Goal: Transaction & Acquisition: Purchase product/service

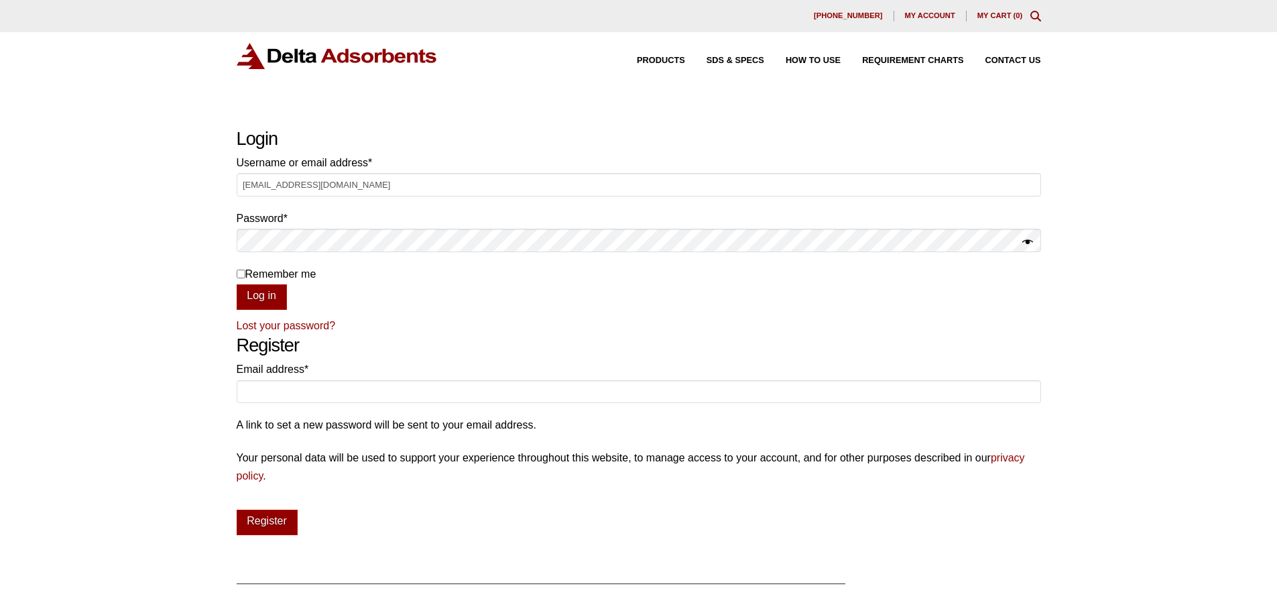
click at [1131, 306] on div "Our website has detected that you are using an outdated browser that will preve…" at bounding box center [638, 429] width 1277 height 858
click at [393, 191] on input "mattrivers1145@gmail.com" at bounding box center [639, 184] width 804 height 23
drag, startPoint x: 395, startPoint y: 184, endPoint x: 208, endPoint y: 180, distance: 186.4
click at [208, 180] on div "Our website has detected that you are using an outdated browser that will preve…" at bounding box center [638, 429] width 1277 height 858
type input "info@subzerodistributing.com"
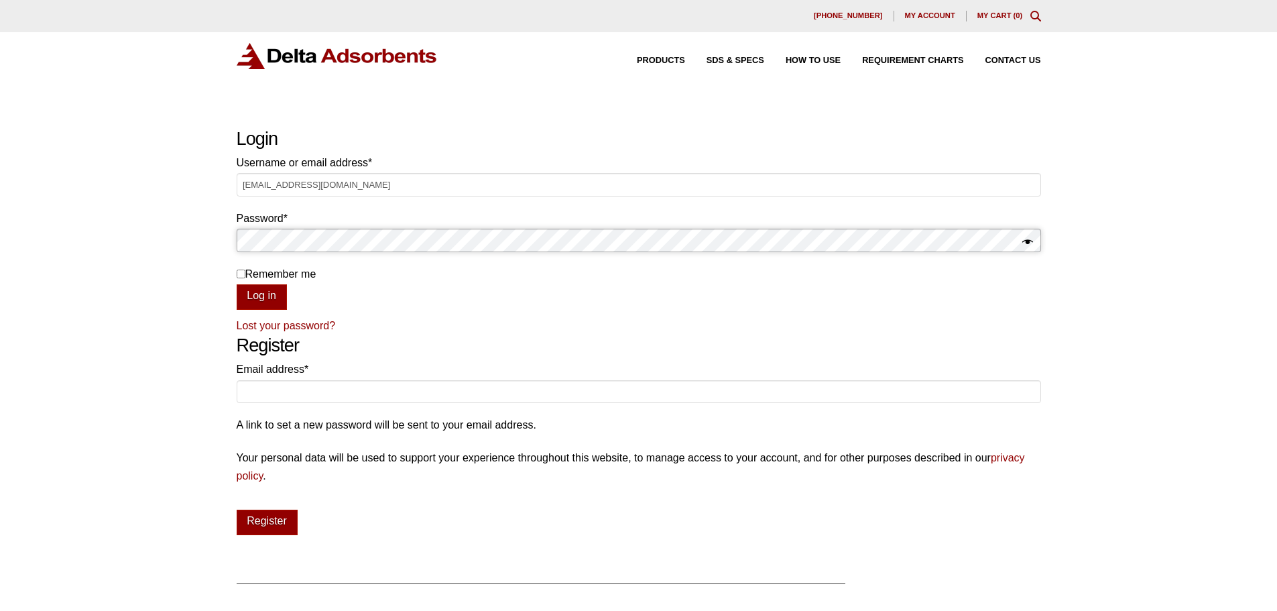
click at [237, 284] on button "Log in" at bounding box center [262, 296] width 50 height 25
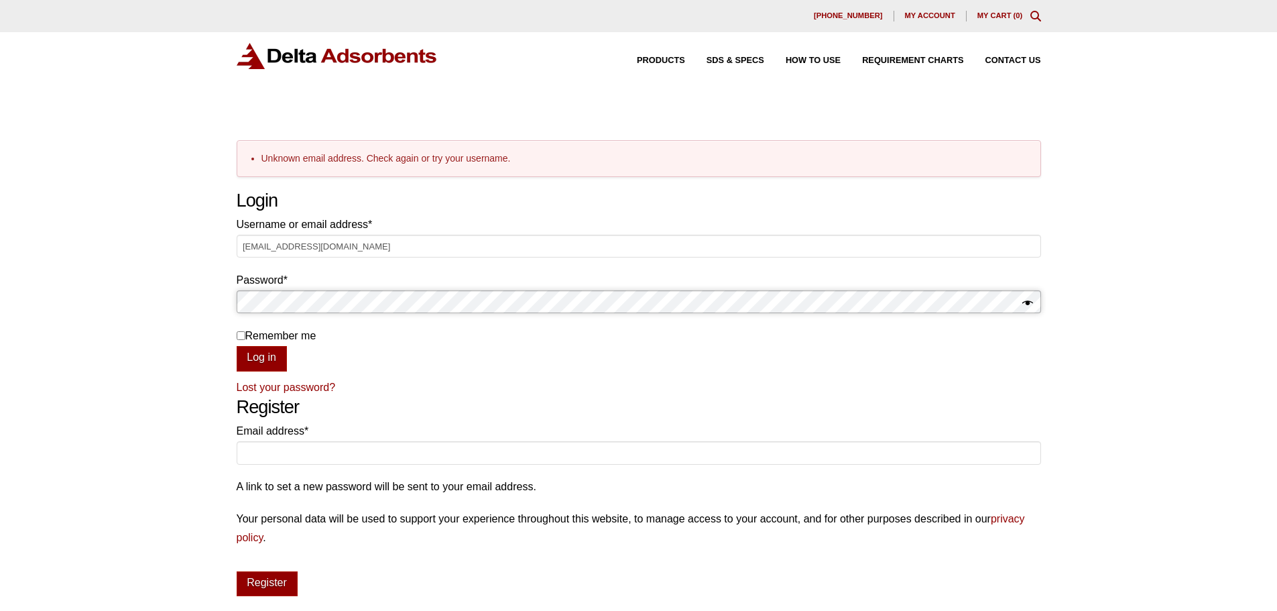
click at [237, 346] on button "Log in" at bounding box center [262, 358] width 50 height 25
click at [662, 62] on span "Products" at bounding box center [661, 60] width 48 height 9
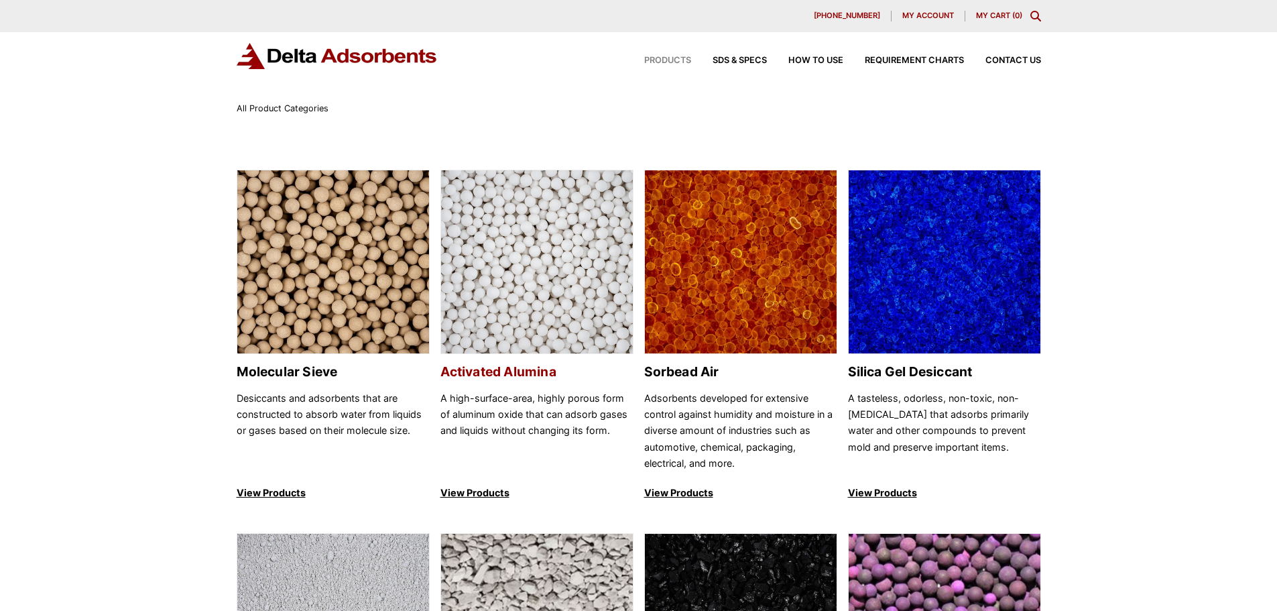
click at [529, 366] on h2 "Activated Alumina" at bounding box center [536, 371] width 193 height 15
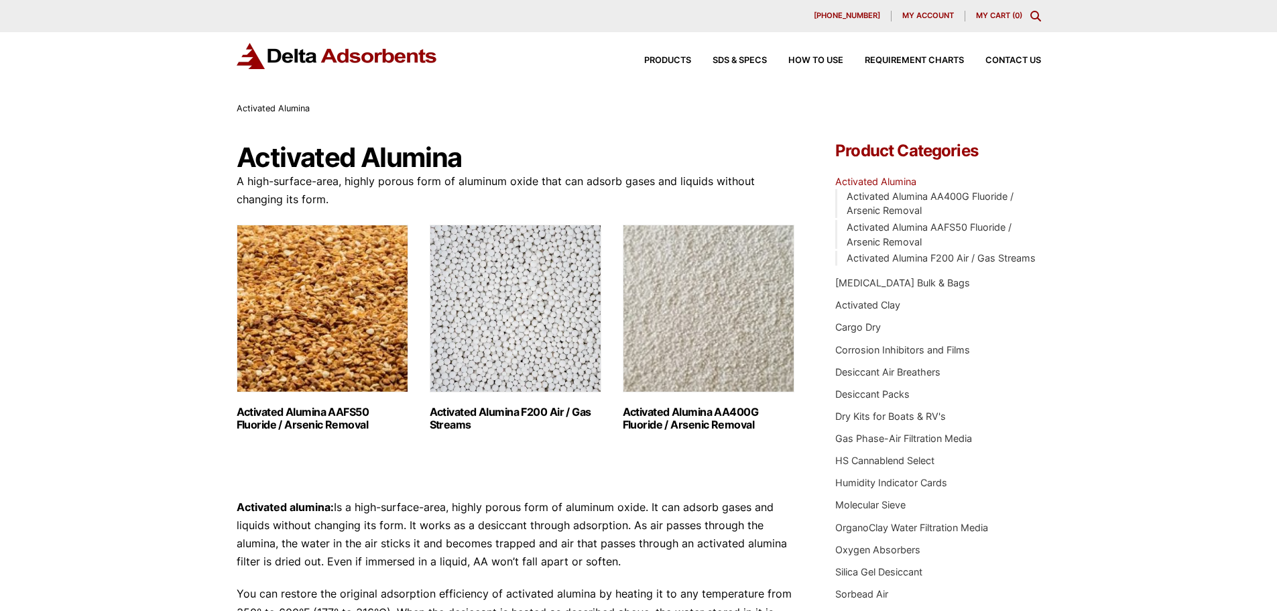
click at [525, 379] on img "Visit product category Activated Alumina F200 Air / Gas Streams" at bounding box center [516, 309] width 172 height 168
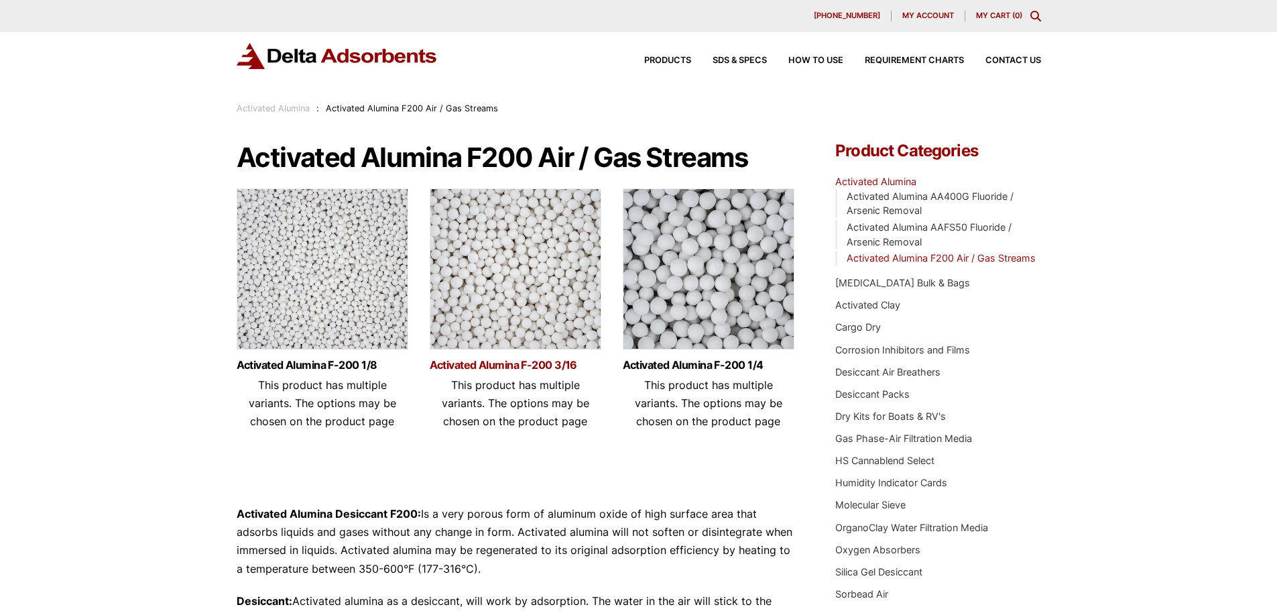
click at [494, 369] on link "Activated Alumina F-200 3/16" at bounding box center [516, 364] width 172 height 11
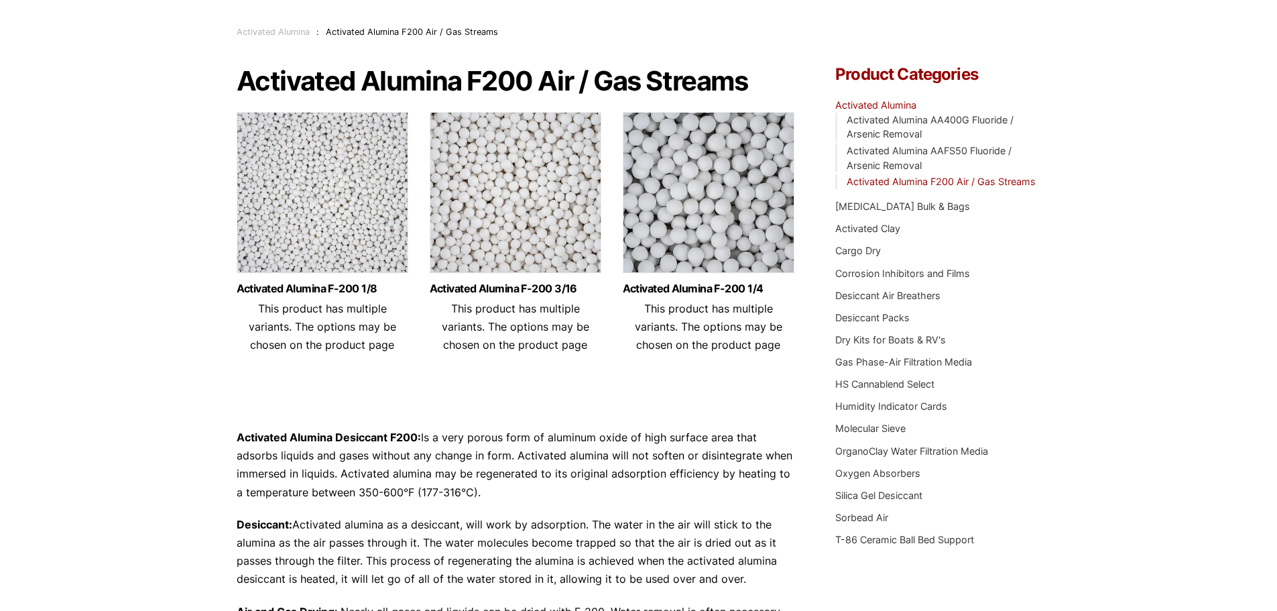
click at [722, 279] on img at bounding box center [709, 196] width 172 height 168
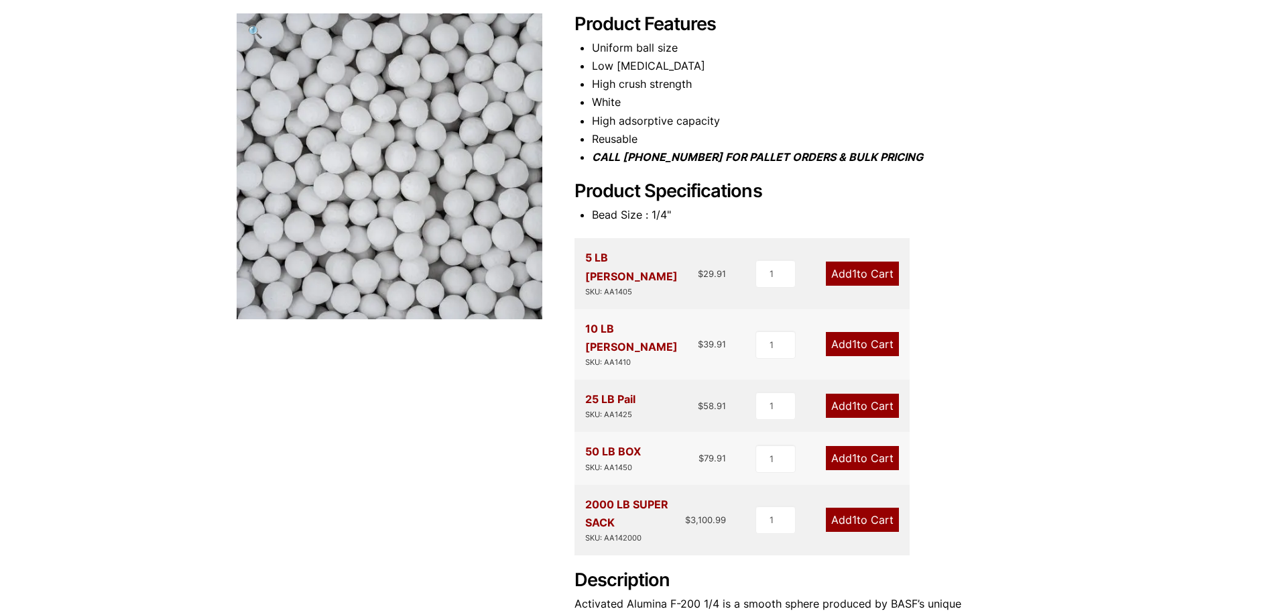
scroll to position [201, 0]
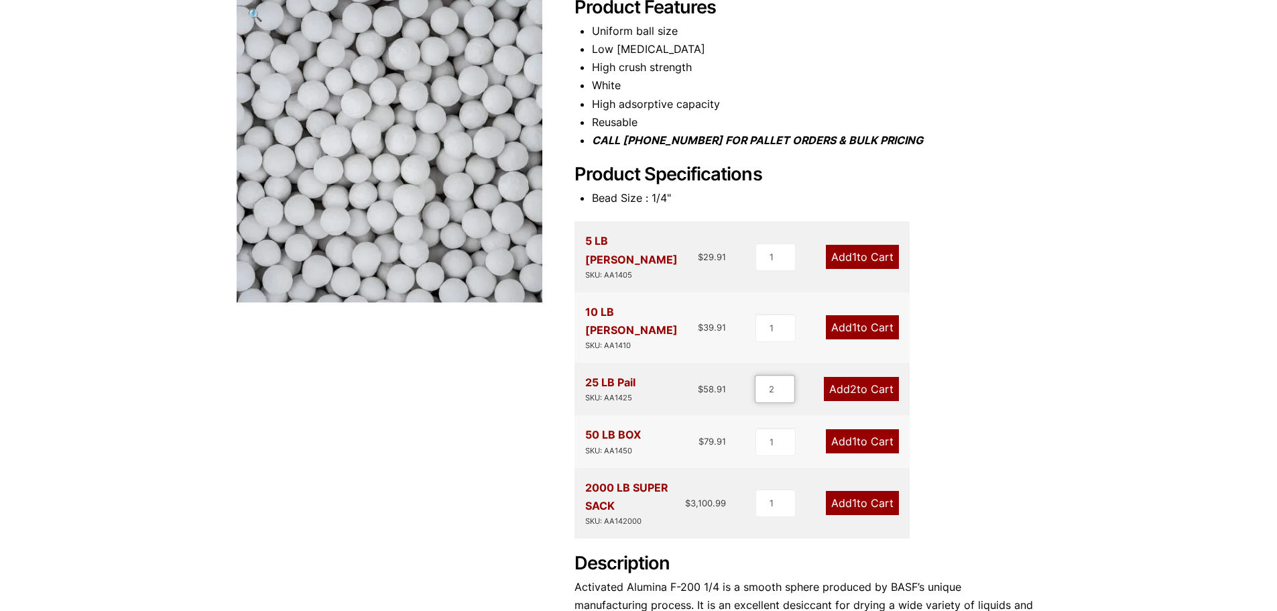
click at [785, 375] on input "2" at bounding box center [775, 389] width 40 height 28
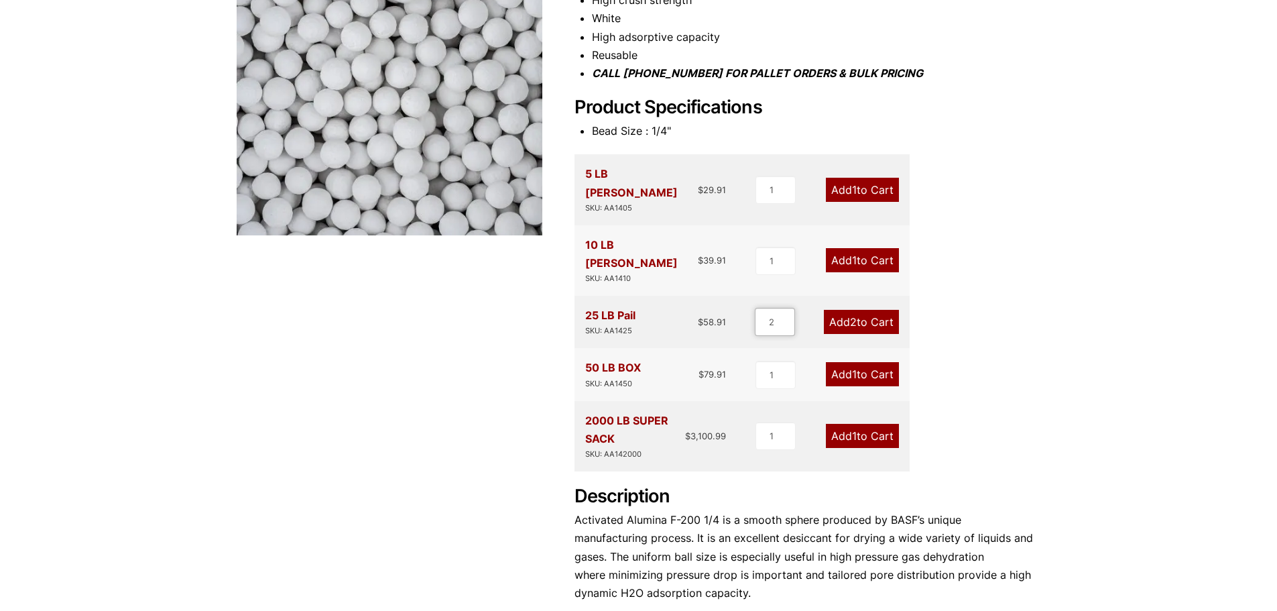
scroll to position [335, 0]
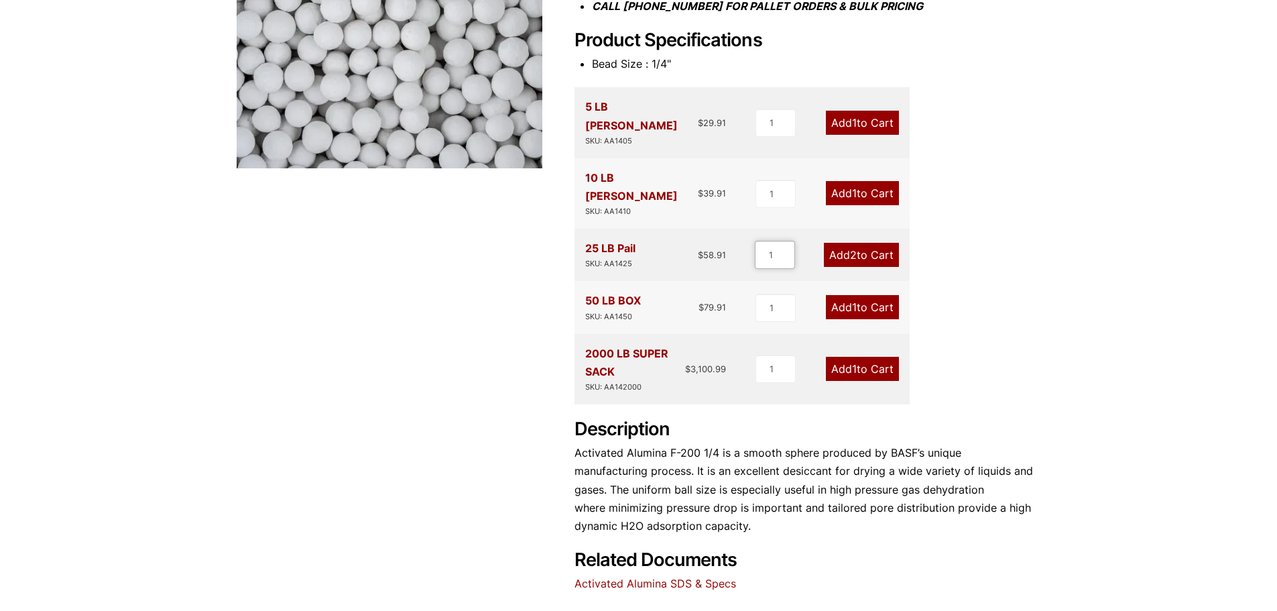
type input "1"
click at [785, 241] on input "1" at bounding box center [775, 255] width 40 height 28
click at [871, 243] on link "Add 1 to Cart" at bounding box center [862, 255] width 73 height 24
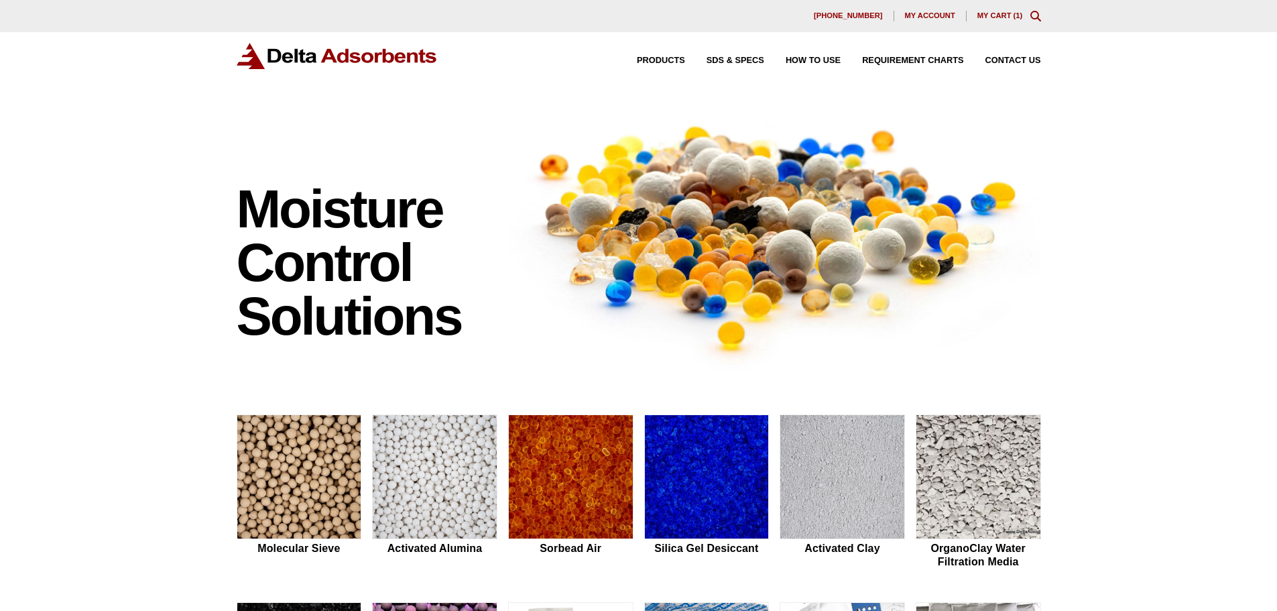
click at [998, 16] on link "My Cart ( 1 )" at bounding box center [1000, 15] width 46 height 8
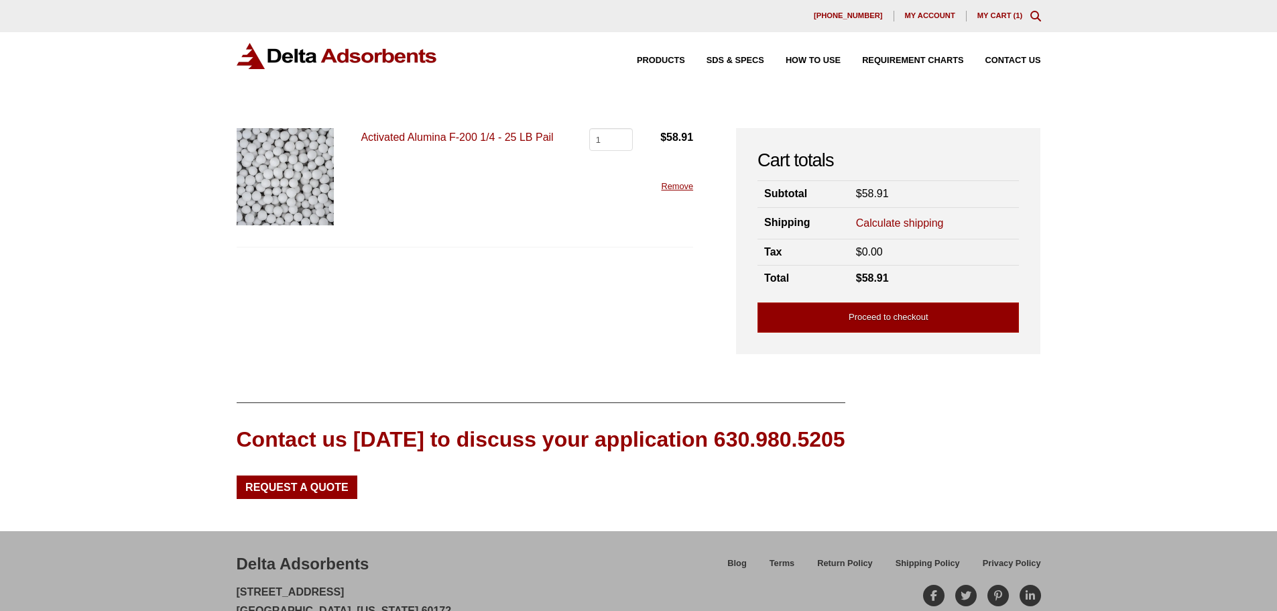
click at [889, 225] on link "Calculate shipping" at bounding box center [900, 223] width 88 height 15
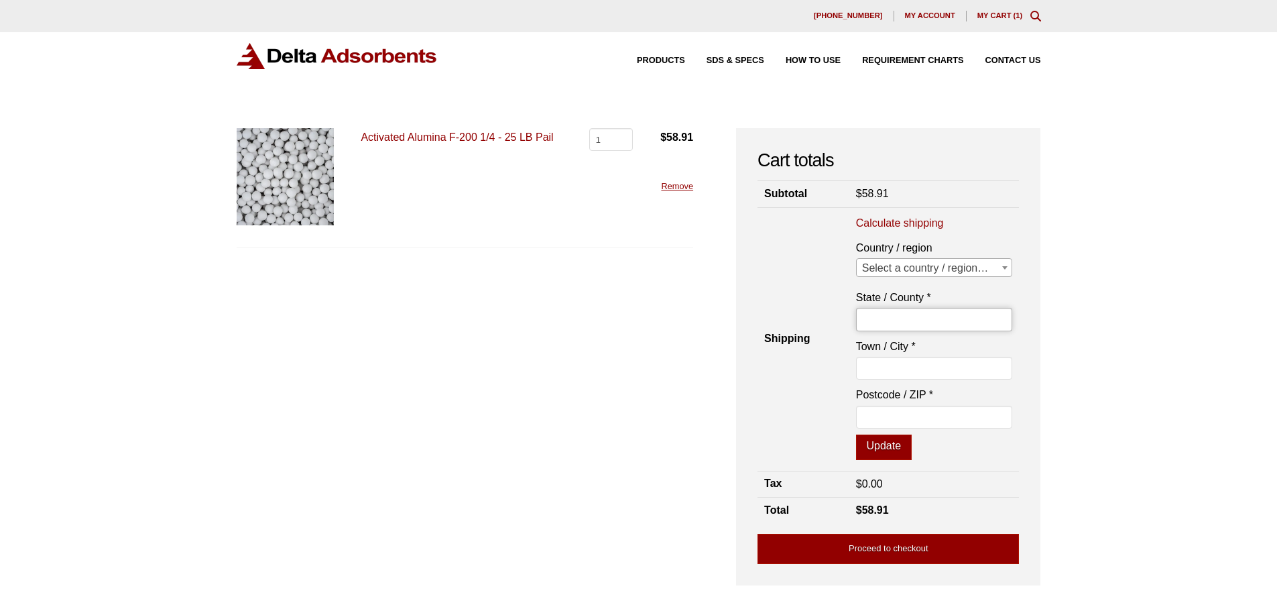
click at [889, 317] on input "State / County *" at bounding box center [934, 319] width 157 height 23
select select "US"
type input "Buffalo"
type input "14222"
select select "NY"
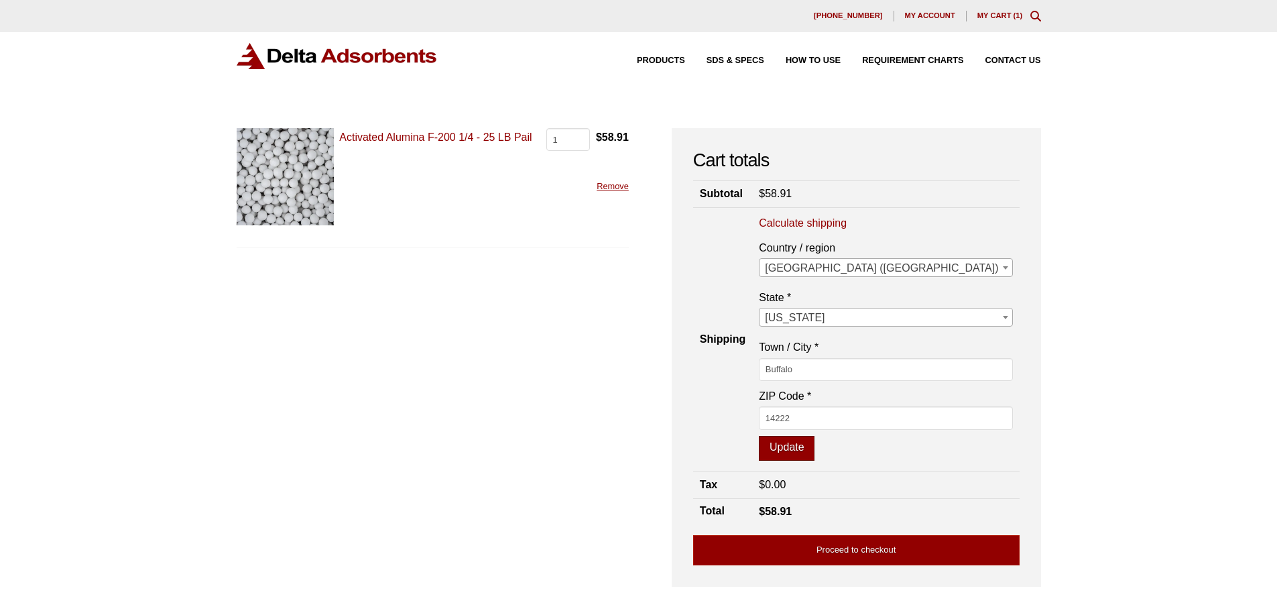
click at [814, 438] on button "Update" at bounding box center [787, 448] width 56 height 25
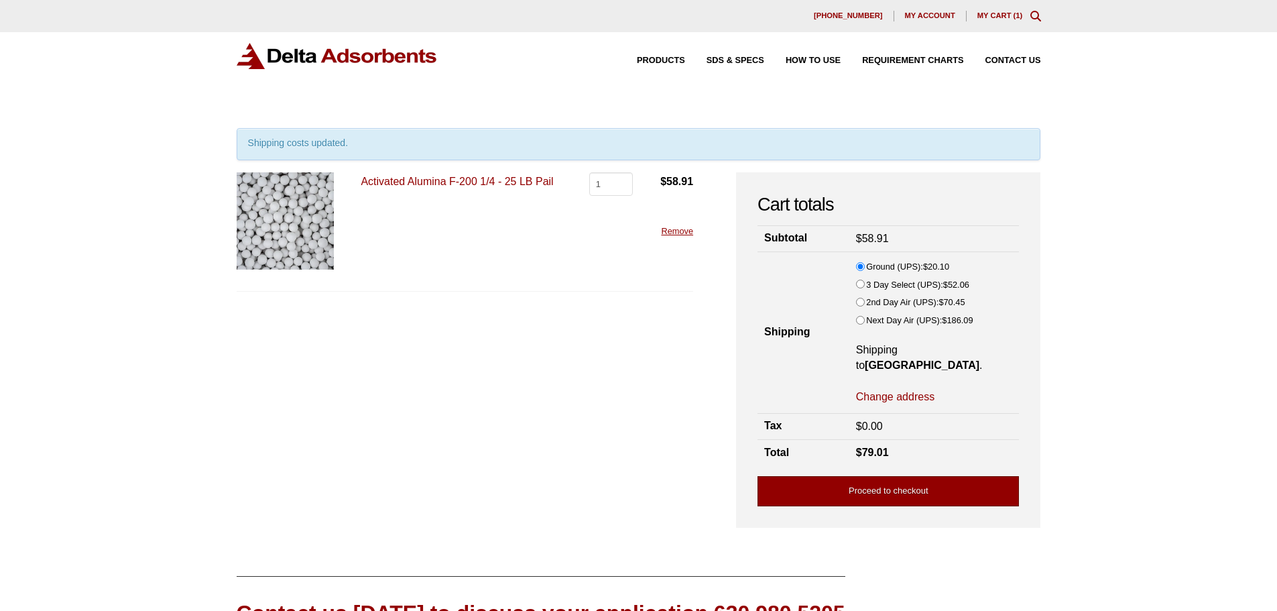
click at [855, 476] on link "Proceed to checkout" at bounding box center [887, 491] width 261 height 30
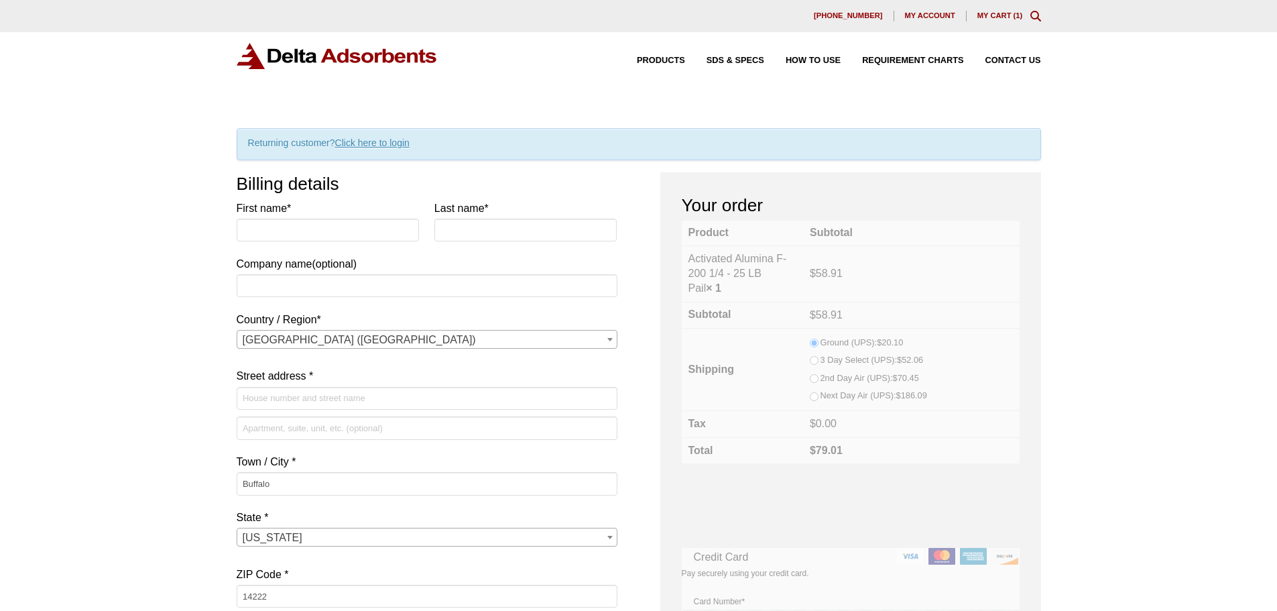
select select "NY"
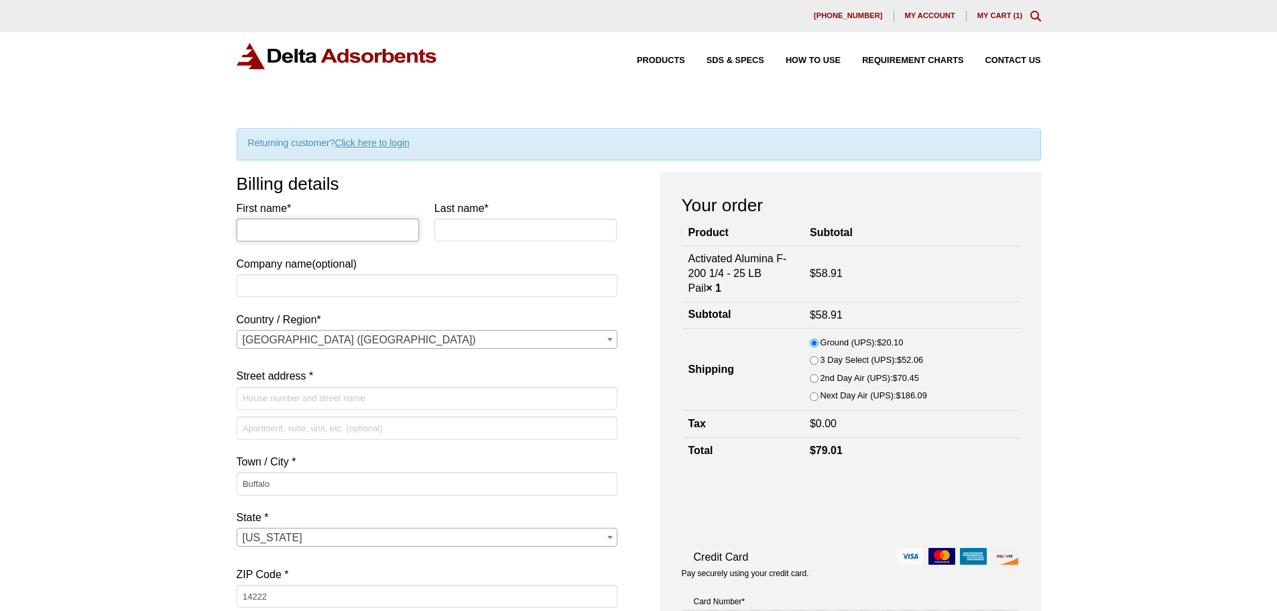
click at [312, 231] on input "First name *" at bounding box center [328, 229] width 183 height 23
type input "[PERSON_NAME]"
type input "Rivers"
type input "[STREET_ADDRESS]"
type input "7162356766"
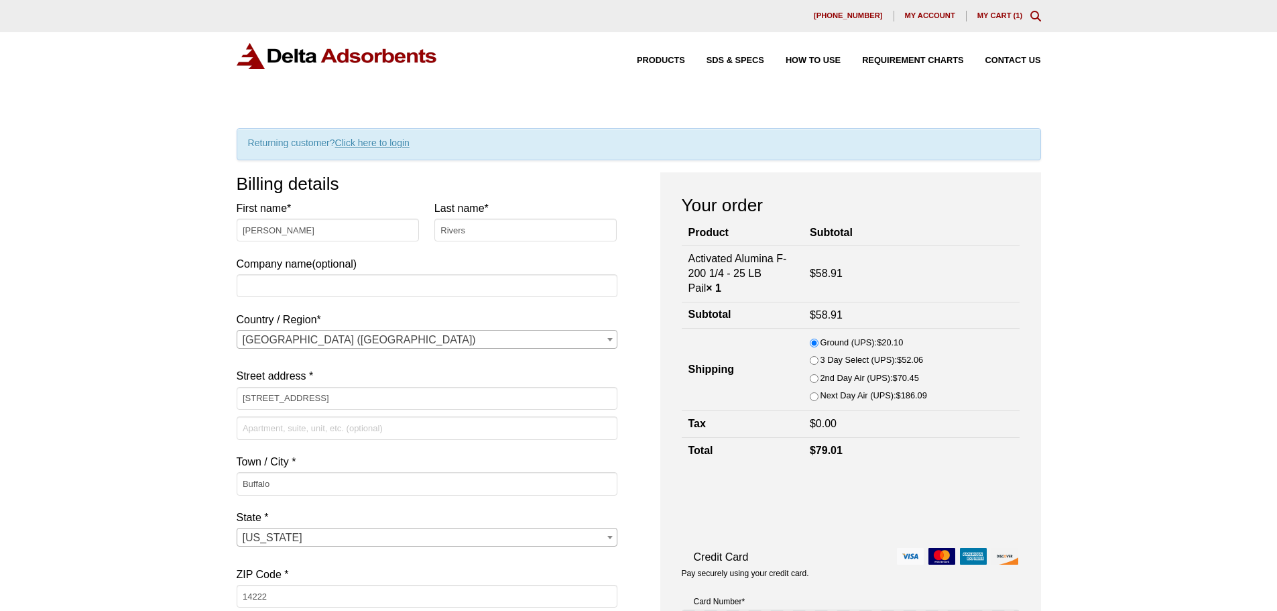
type input "[EMAIL_ADDRESS][DOMAIN_NAME]"
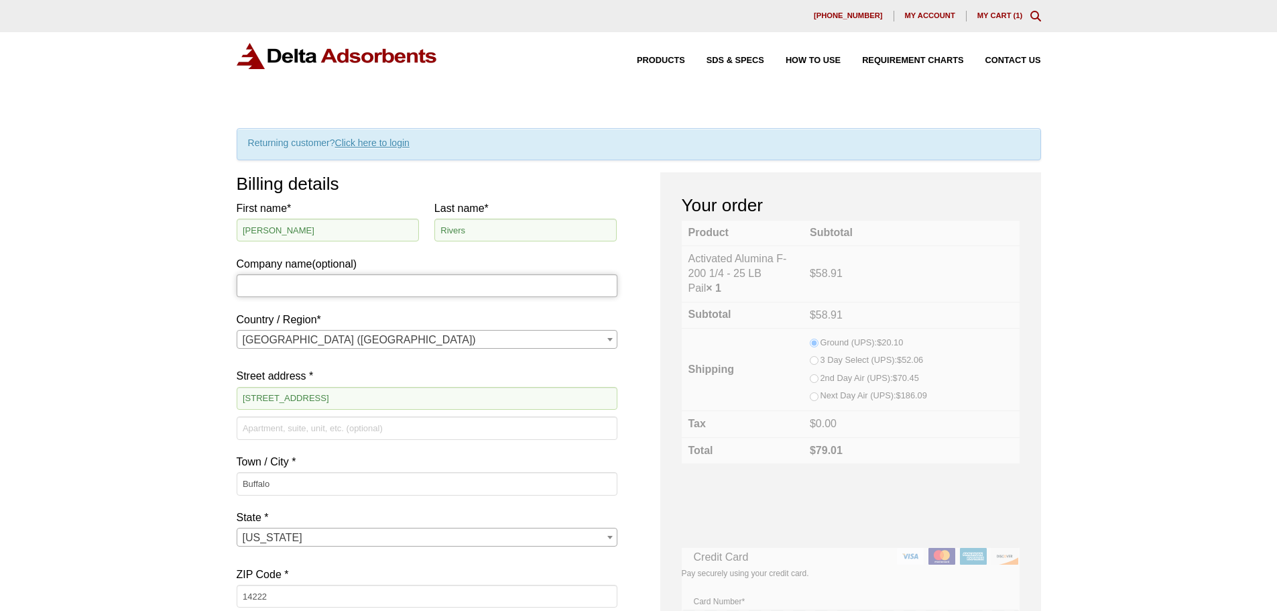
click at [298, 293] on input "Company name (optional)" at bounding box center [427, 285] width 381 height 23
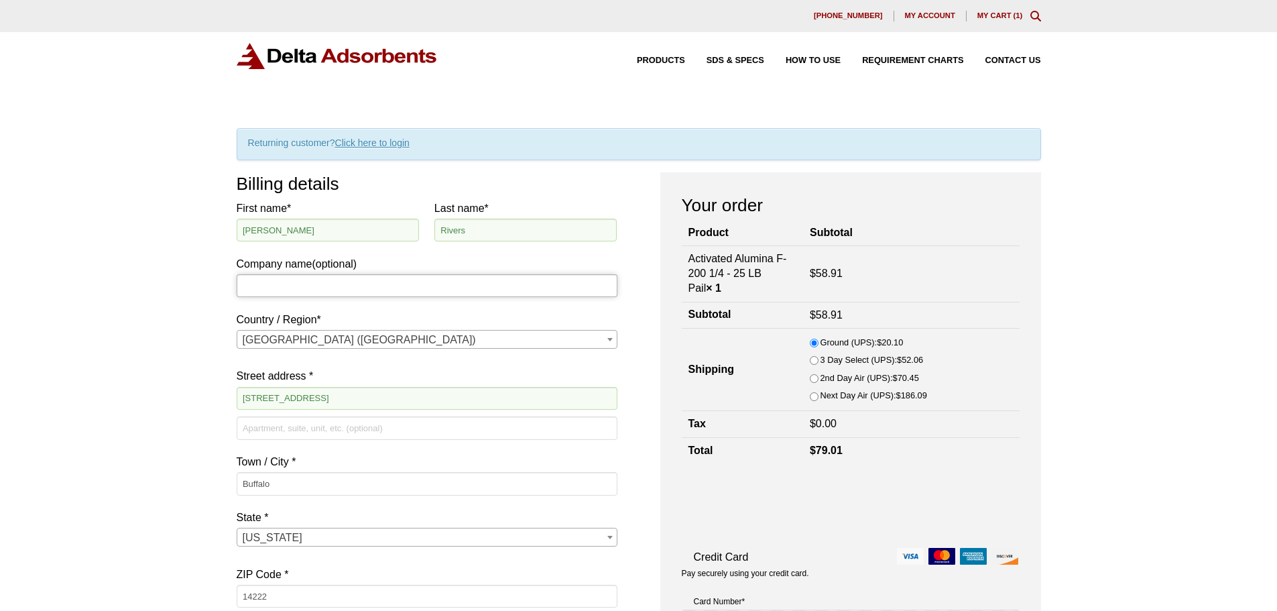
type input "Sub-Zero Distributing LLC"
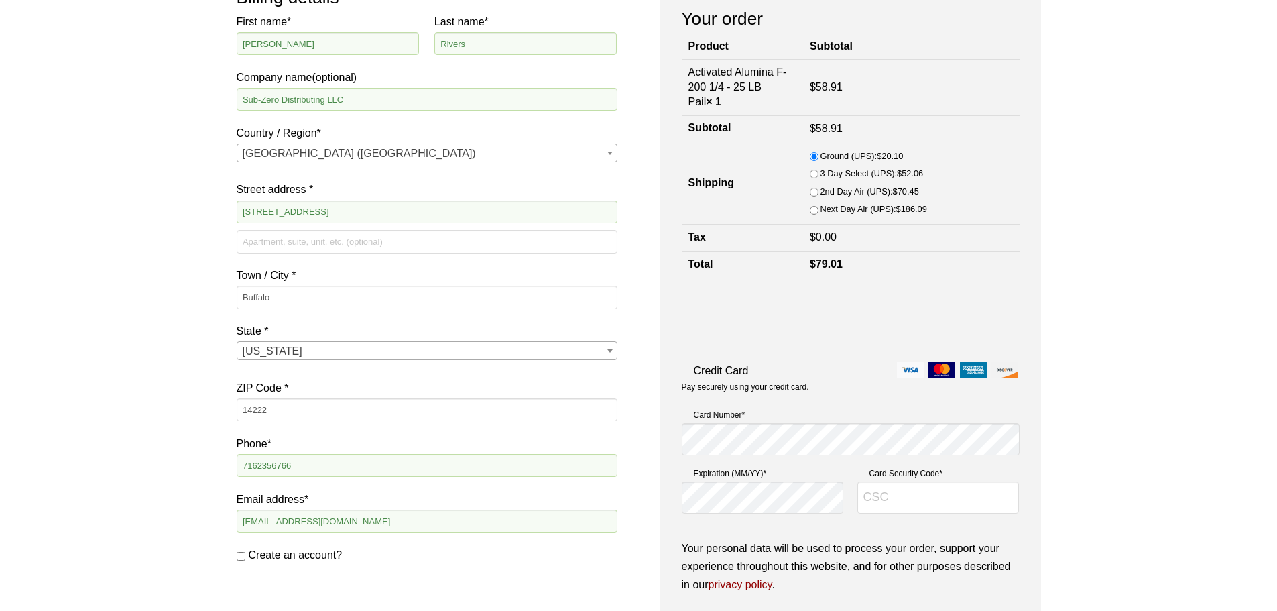
scroll to position [201, 0]
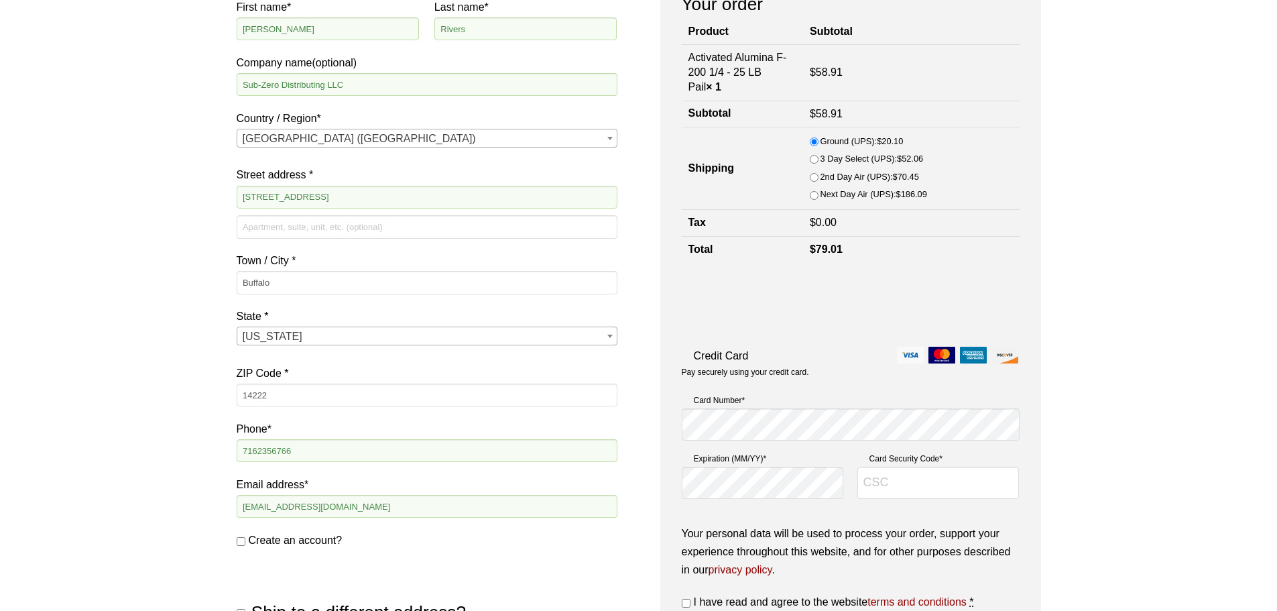
click at [729, 441] on p "Card Number *" at bounding box center [851, 419] width 338 height 53
type input "7813"
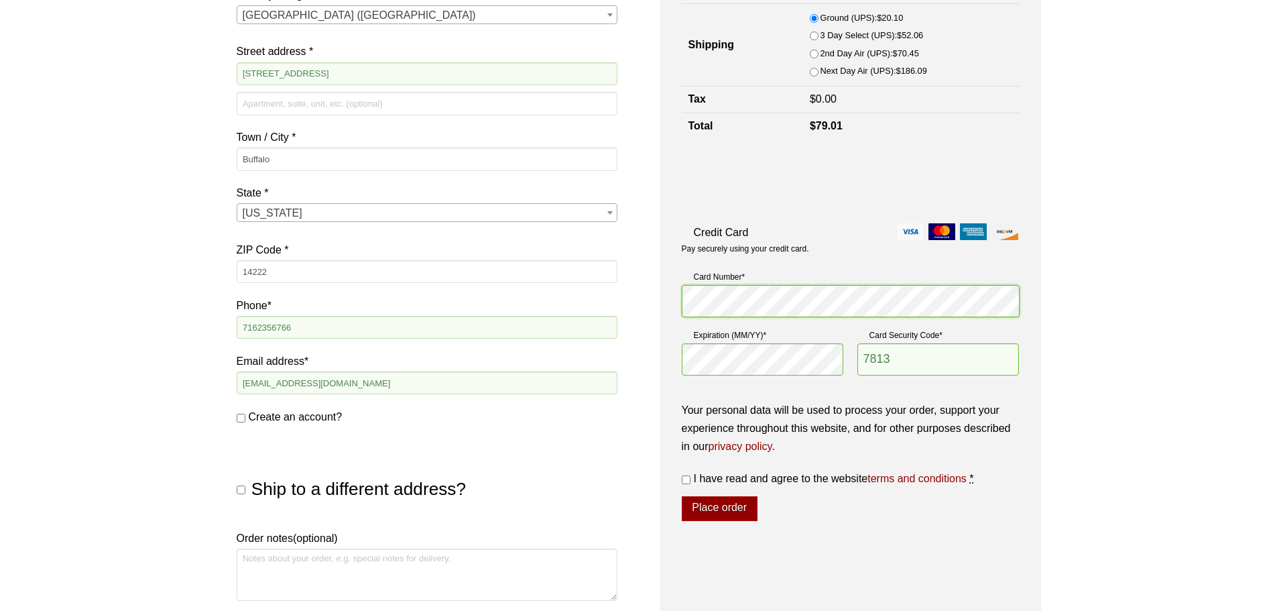
scroll to position [469, 0]
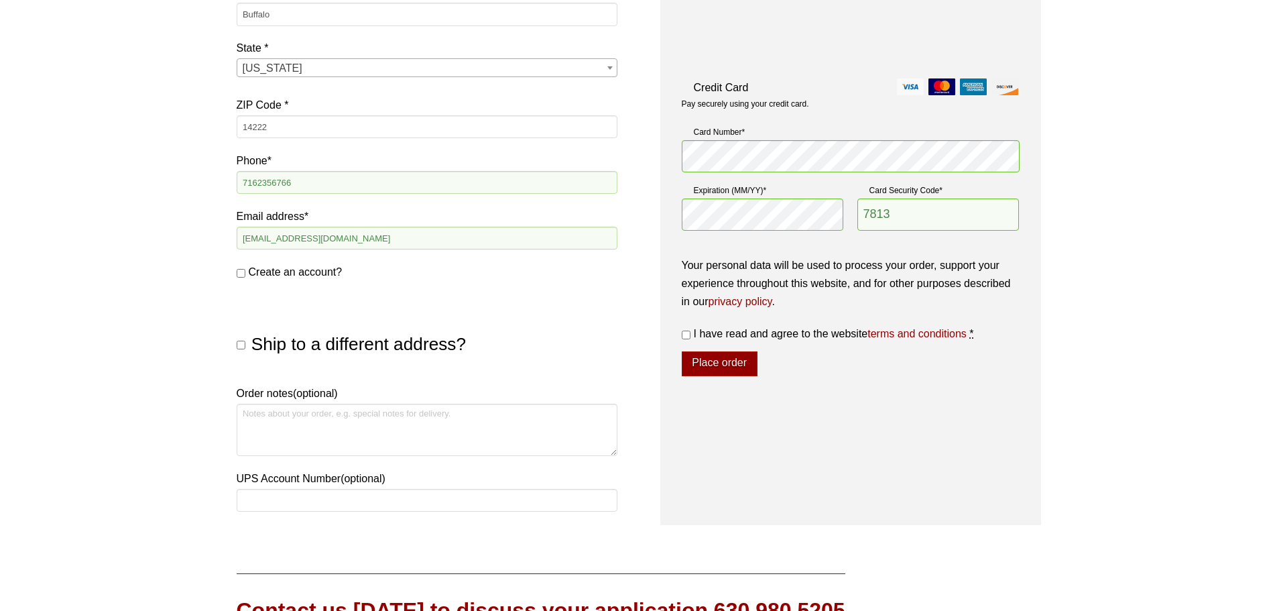
click at [688, 334] on input "I have read and agree to the website terms and conditions *" at bounding box center [686, 334] width 9 height 9
checkbox input "true"
click at [722, 361] on button "Place order" at bounding box center [720, 363] width 76 height 25
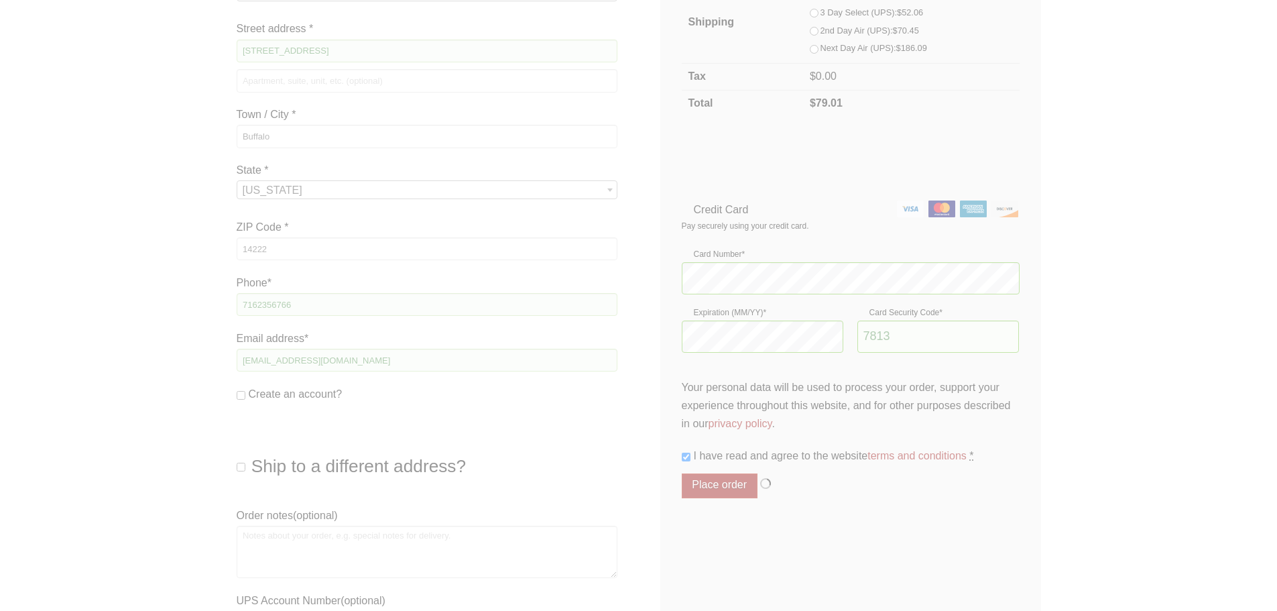
scroll to position [335, 0]
